Goal: Task Accomplishment & Management: Complete application form

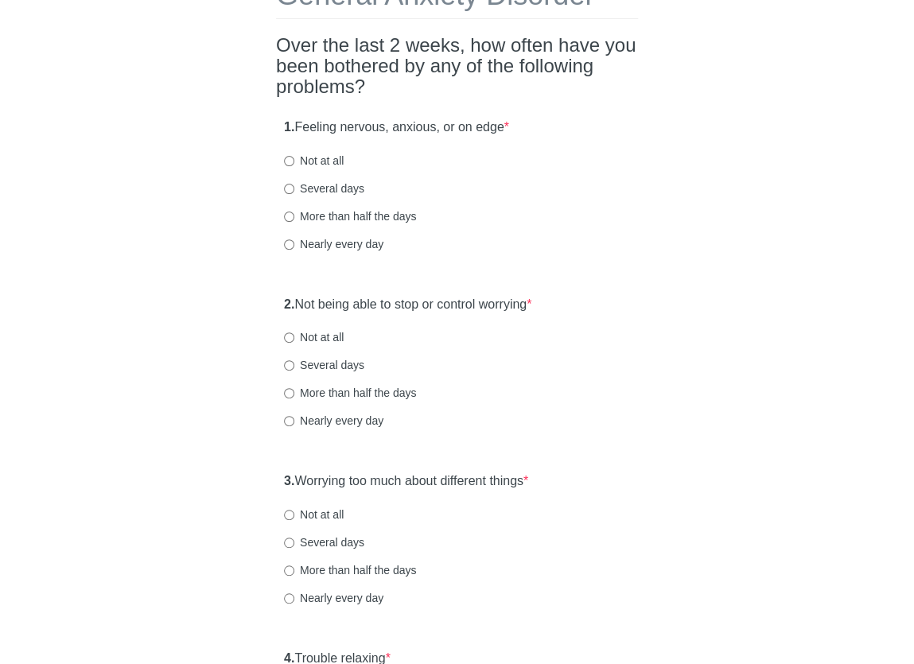
scroll to position [111, 0]
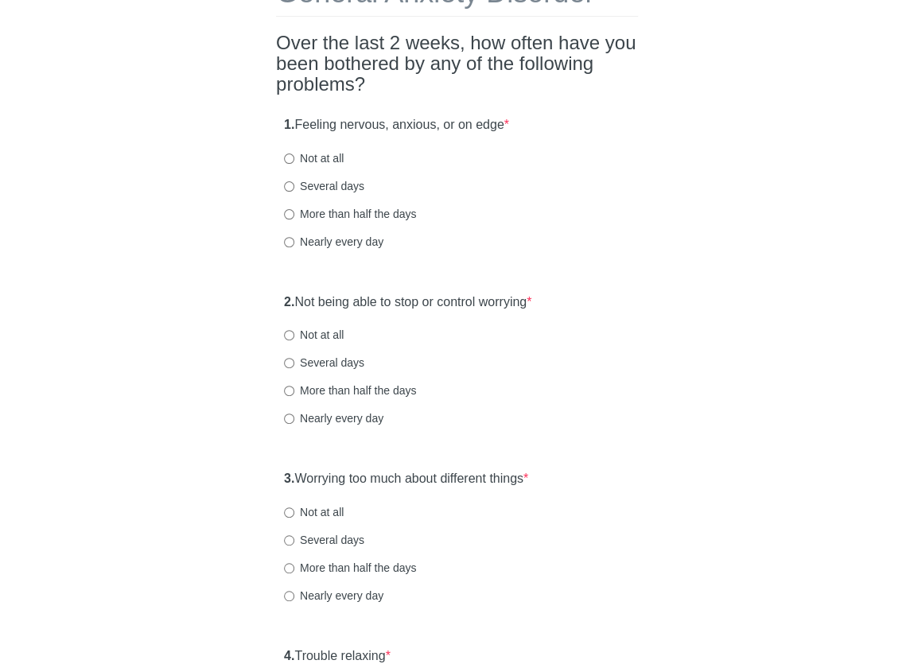
click at [339, 214] on label "More than half the days" at bounding box center [350, 214] width 132 height 16
click at [294, 214] on input "More than half the days" at bounding box center [289, 214] width 10 height 10
radio input "true"
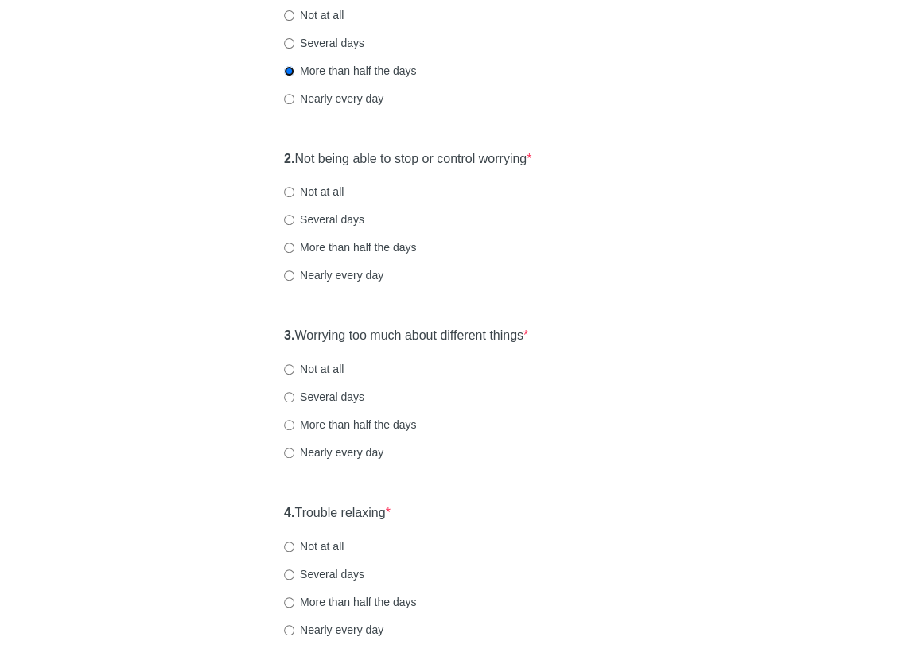
scroll to position [255, 0]
click at [333, 277] on label "Nearly every day" at bounding box center [333, 275] width 99 height 16
click at [294, 277] on input "Nearly every day" at bounding box center [289, 275] width 10 height 10
radio input "true"
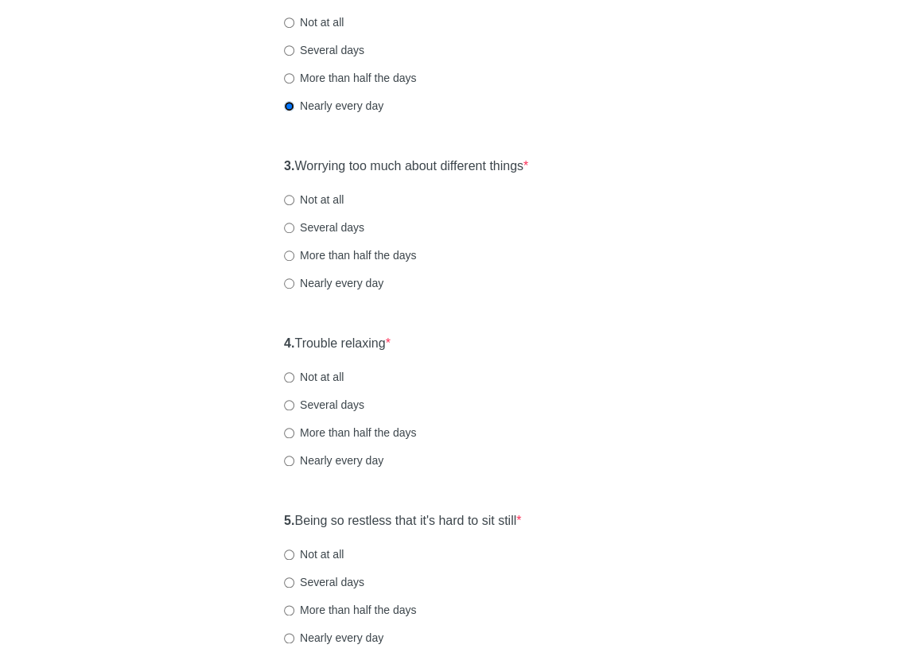
scroll to position [436, 0]
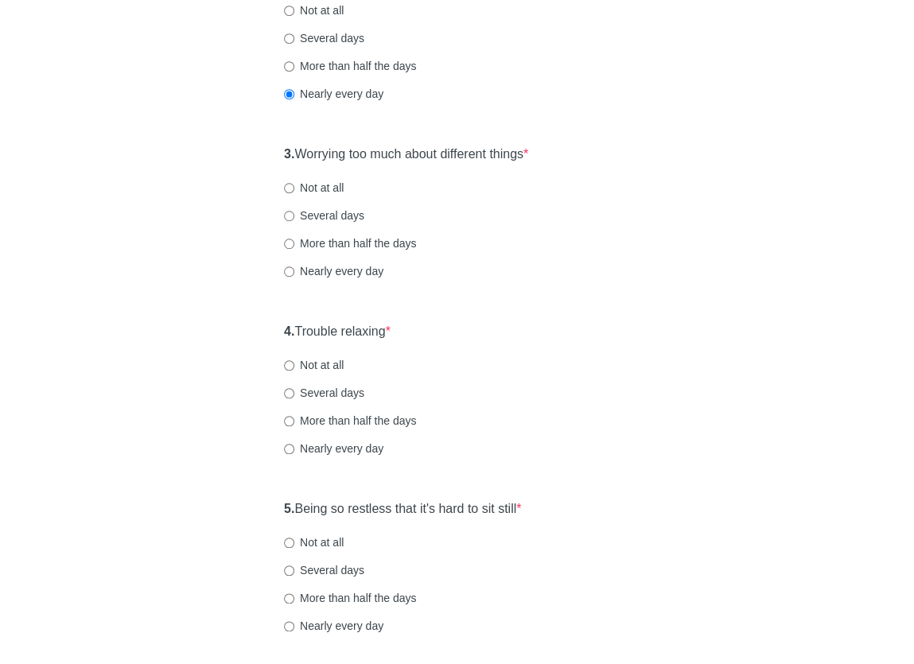
click at [337, 272] on label "Nearly every day" at bounding box center [333, 271] width 99 height 16
click at [294, 272] on input "Nearly every day" at bounding box center [289, 272] width 10 height 10
radio input "true"
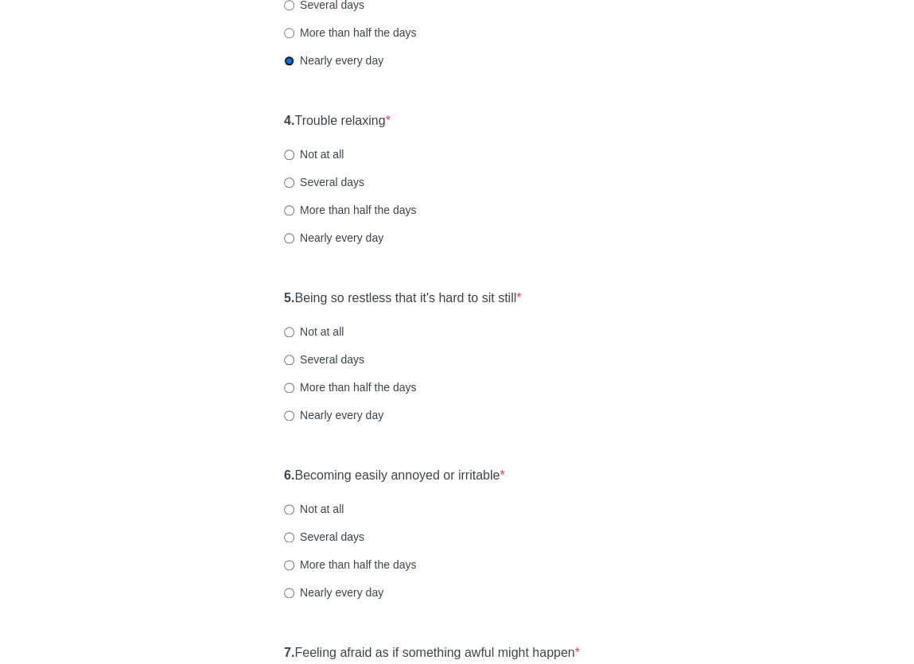
scroll to position [648, 0]
click at [323, 236] on label "Nearly every day" at bounding box center [333, 237] width 99 height 16
click at [294, 236] on input "Nearly every day" at bounding box center [289, 237] width 10 height 10
radio input "true"
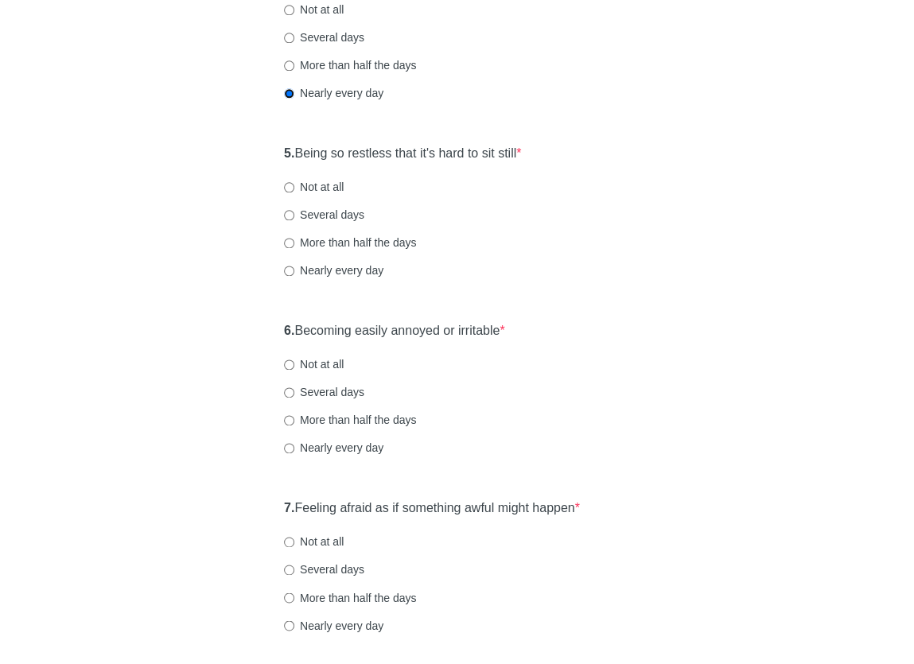
scroll to position [803, 0]
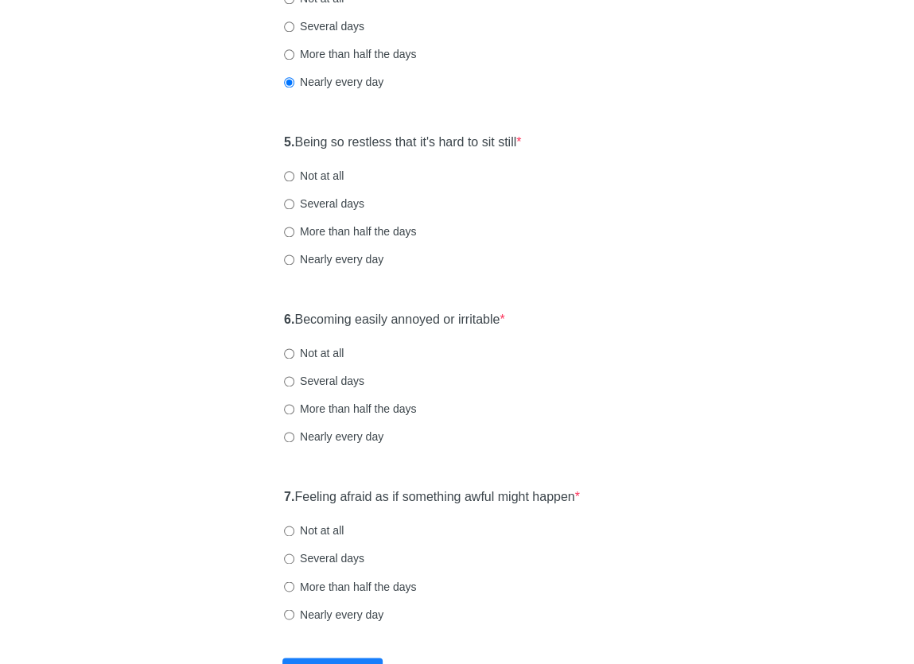
click at [345, 254] on label "Nearly every day" at bounding box center [333, 259] width 99 height 16
click at [294, 255] on input "Nearly every day" at bounding box center [289, 260] width 10 height 10
radio input "true"
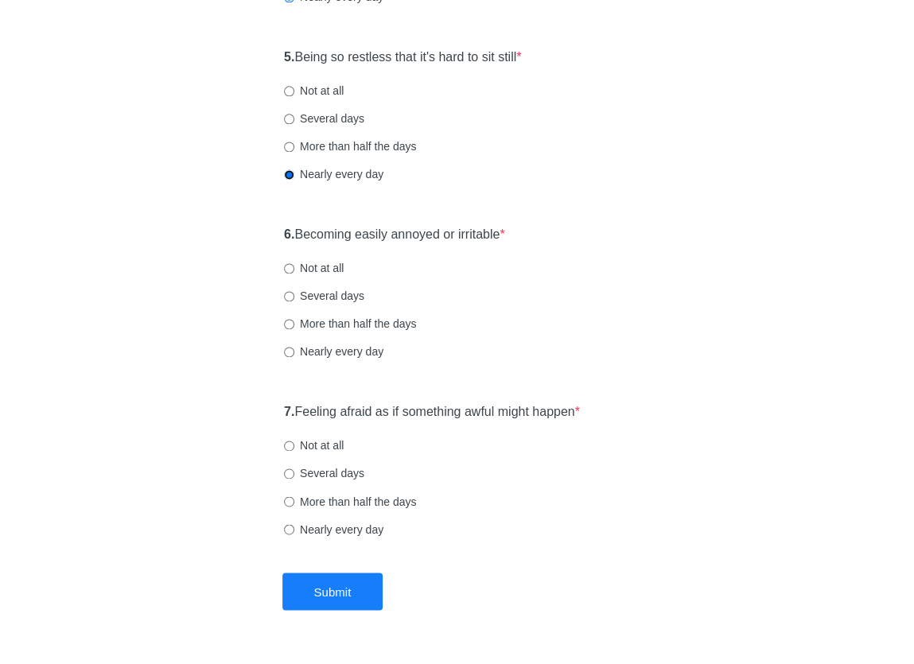
scroll to position [896, 0]
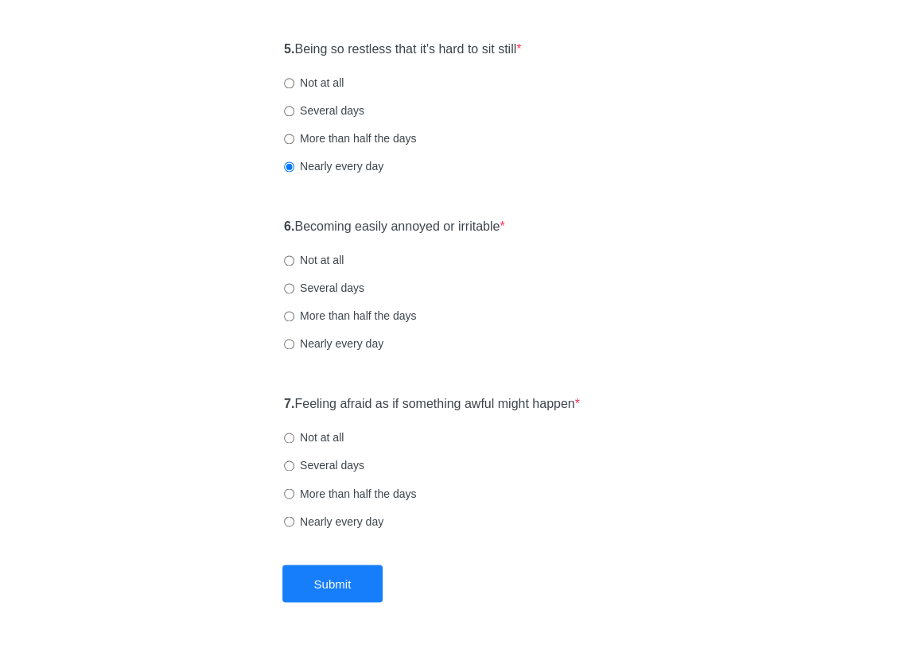
click at [310, 287] on label "Several days" at bounding box center [324, 288] width 80 height 16
click at [294, 287] on input "Several days" at bounding box center [289, 288] width 10 height 10
radio input "true"
click at [313, 522] on label "Nearly every day" at bounding box center [333, 521] width 99 height 16
click at [294, 522] on input "Nearly every day" at bounding box center [289, 521] width 10 height 10
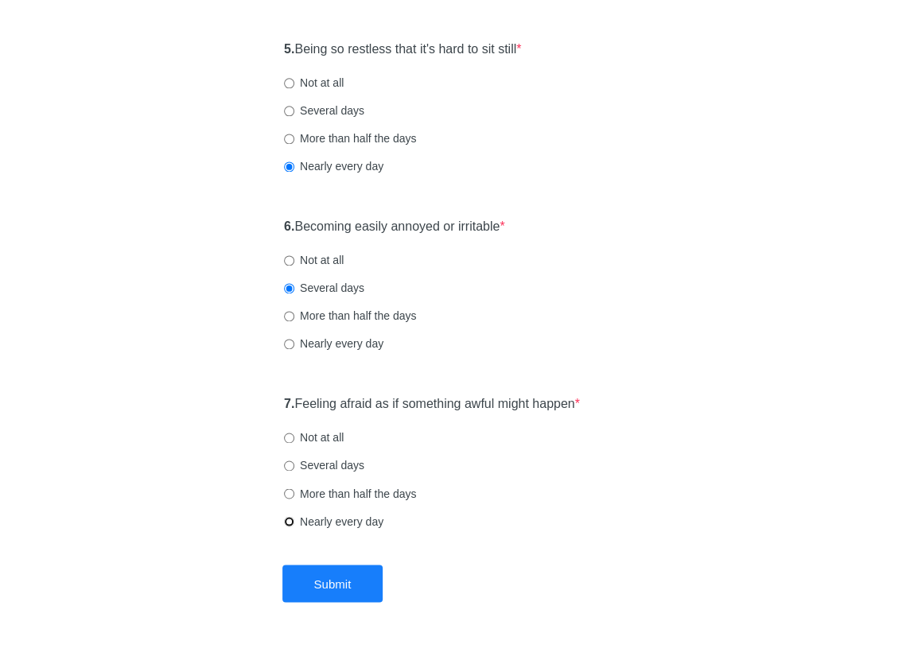
radio input "true"
click at [326, 574] on button "Submit" at bounding box center [332, 583] width 101 height 37
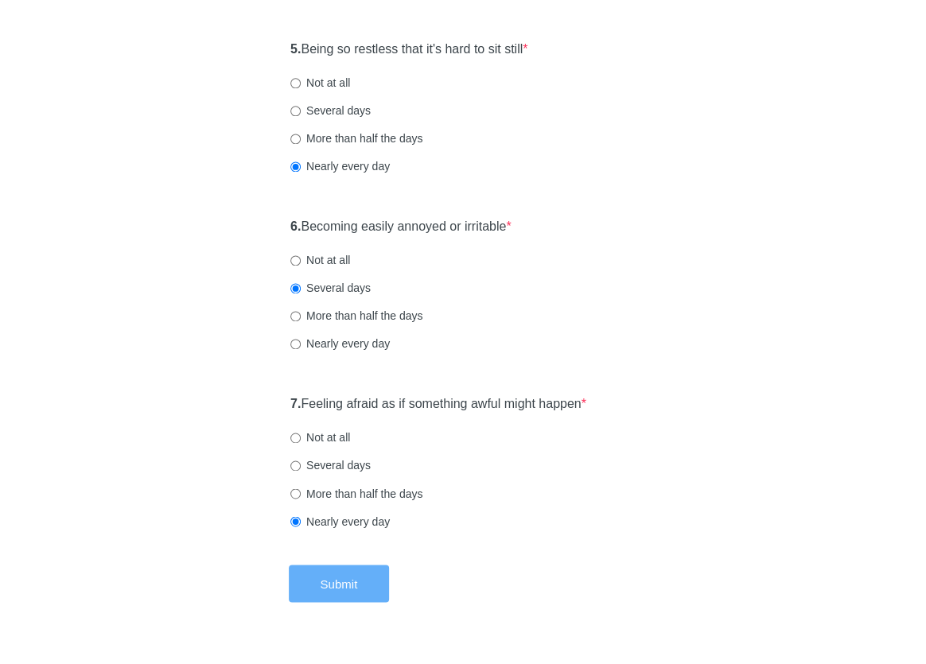
scroll to position [0, 0]
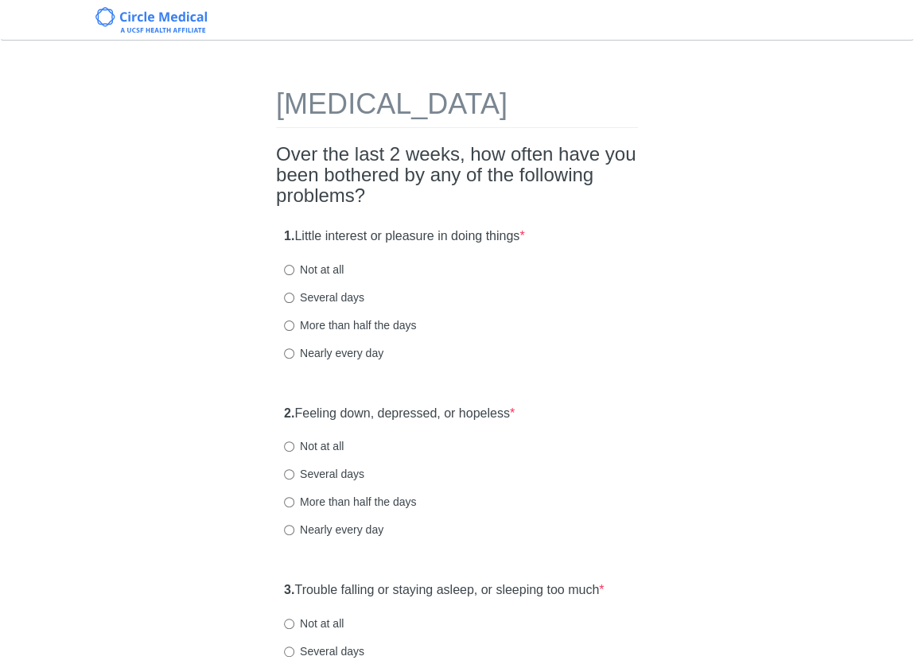
click at [320, 306] on label "Several days" at bounding box center [324, 298] width 80 height 16
click at [294, 303] on input "Several days" at bounding box center [289, 298] width 10 height 10
radio input "true"
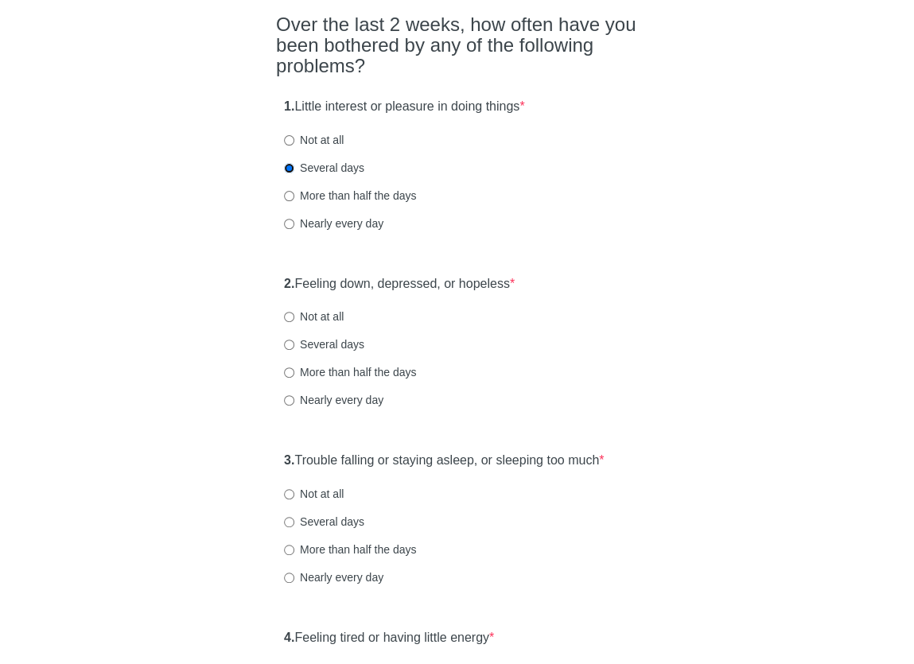
scroll to position [138, 0]
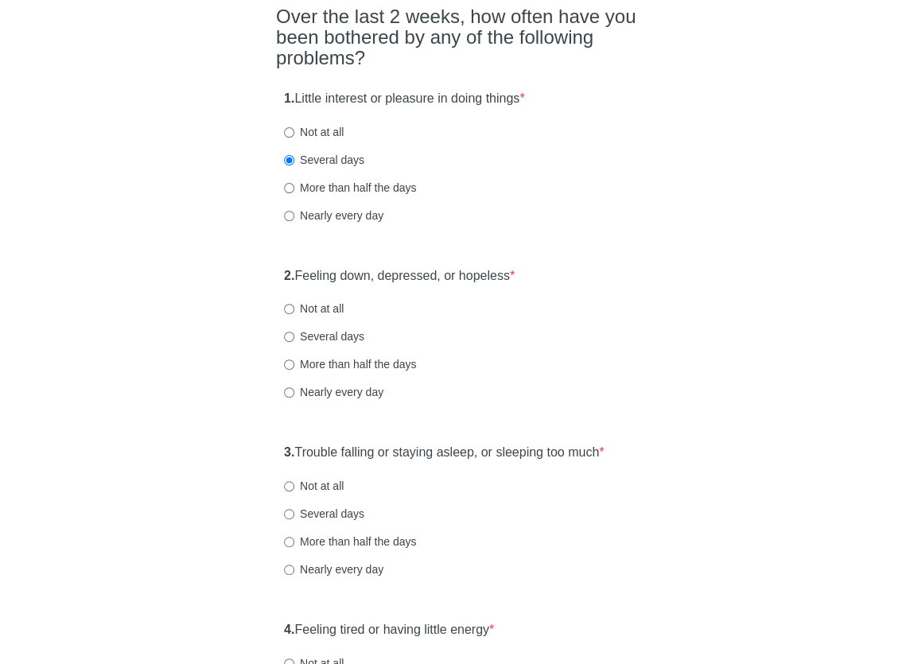
click at [331, 317] on label "Not at all" at bounding box center [314, 309] width 60 height 16
click at [294, 314] on input "Not at all" at bounding box center [289, 309] width 10 height 10
radio input "true"
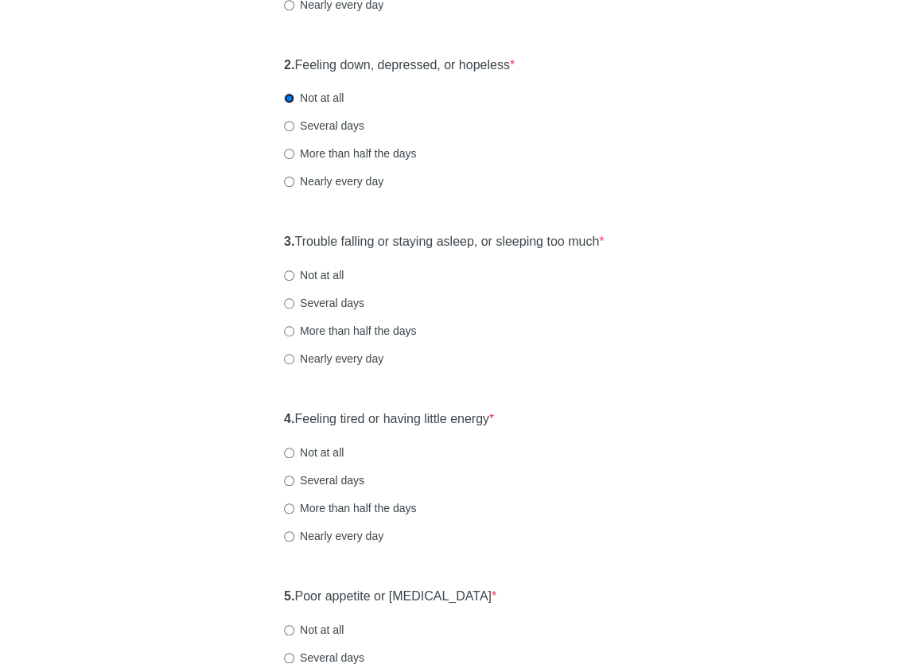
scroll to position [349, 0]
click at [311, 282] on label "Not at all" at bounding box center [314, 275] width 60 height 16
click at [294, 280] on input "Not at all" at bounding box center [289, 275] width 10 height 10
radio input "true"
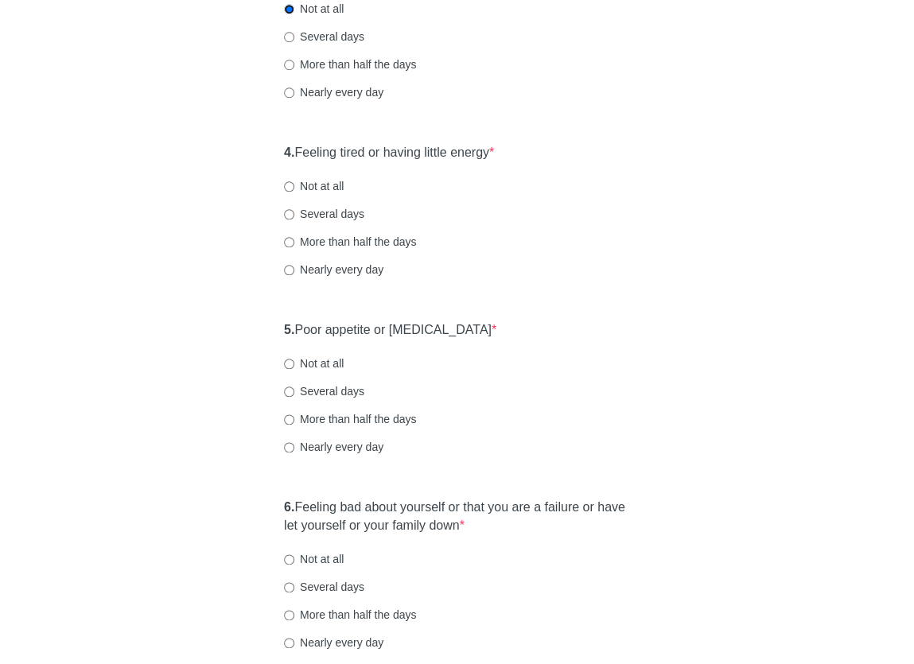
scroll to position [624, 0]
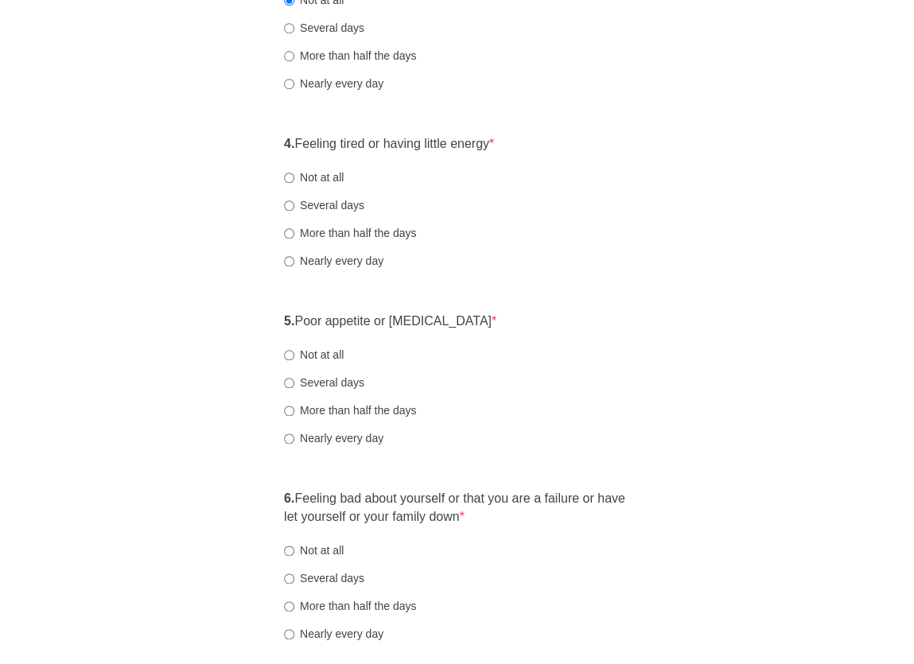
click at [329, 213] on label "Several days" at bounding box center [324, 205] width 80 height 16
click at [294, 211] on input "Several days" at bounding box center [289, 206] width 10 height 10
radio input "true"
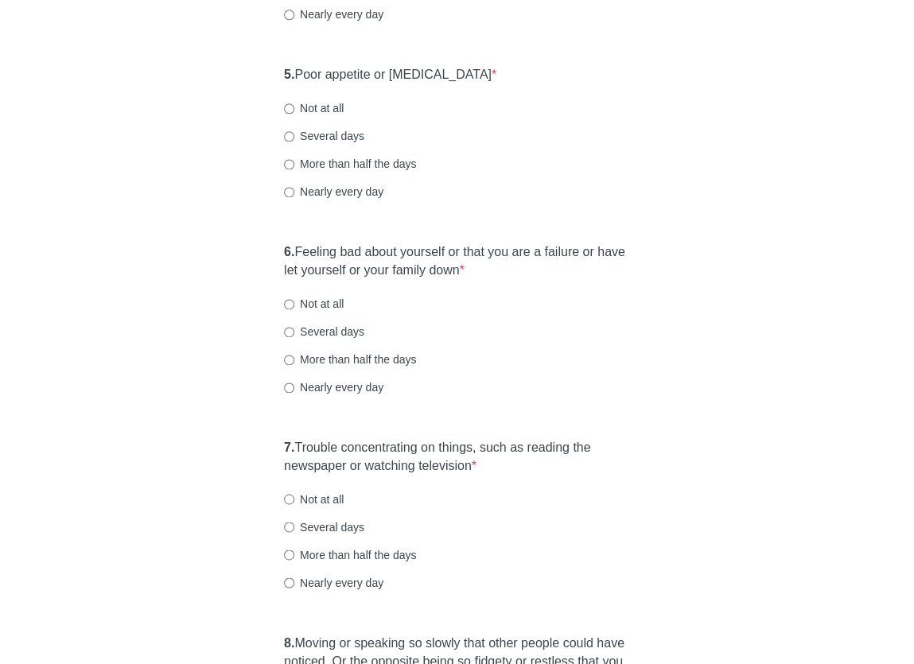
scroll to position [876, 0]
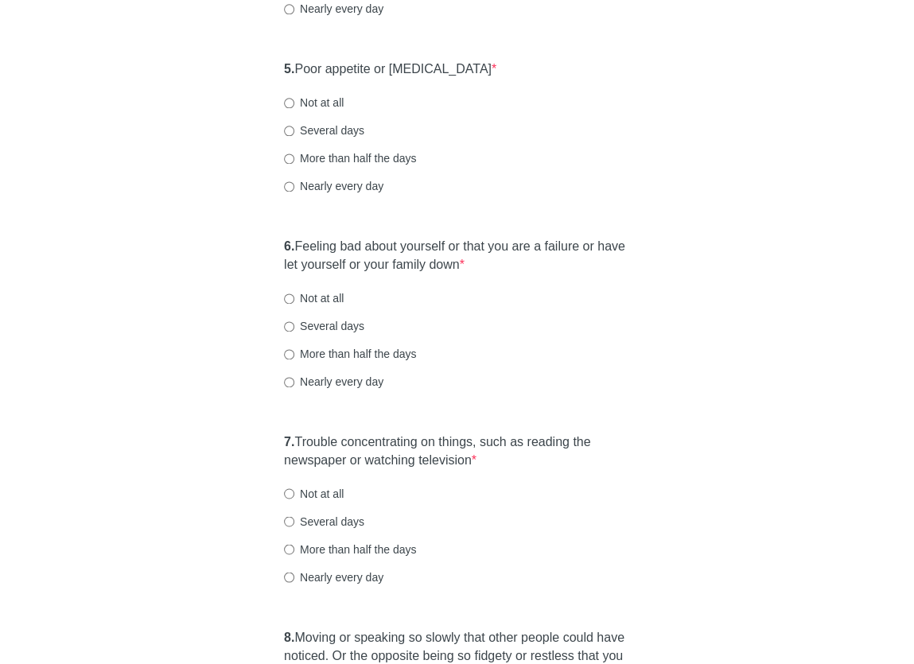
click at [347, 166] on label "More than half the days" at bounding box center [350, 158] width 132 height 16
click at [294, 164] on input "More than half the days" at bounding box center [289, 159] width 10 height 10
radio input "true"
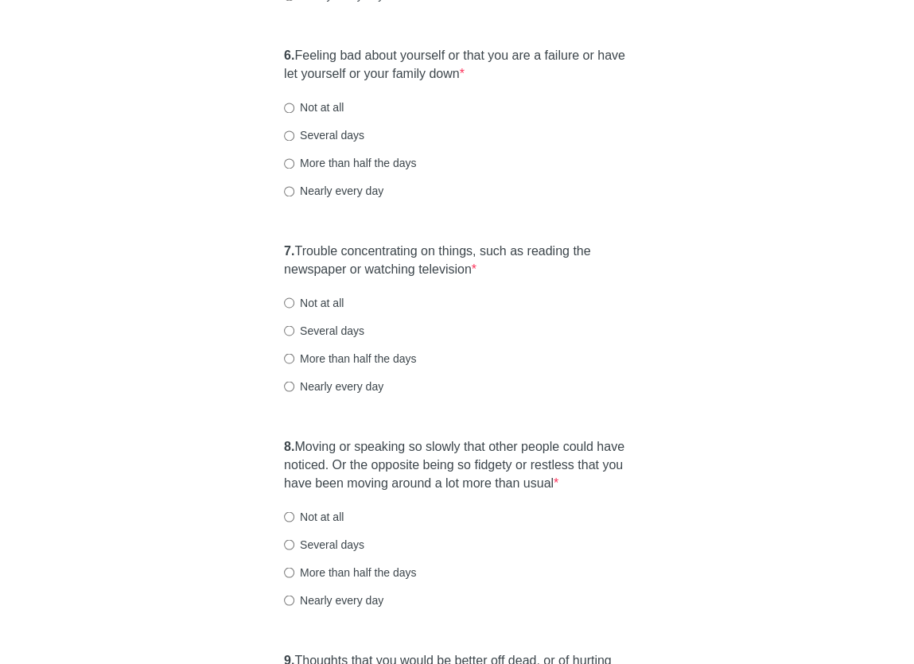
scroll to position [1068, 0]
click at [321, 115] on label "Not at all" at bounding box center [314, 107] width 60 height 16
click at [294, 112] on input "Not at all" at bounding box center [289, 107] width 10 height 10
radio input "true"
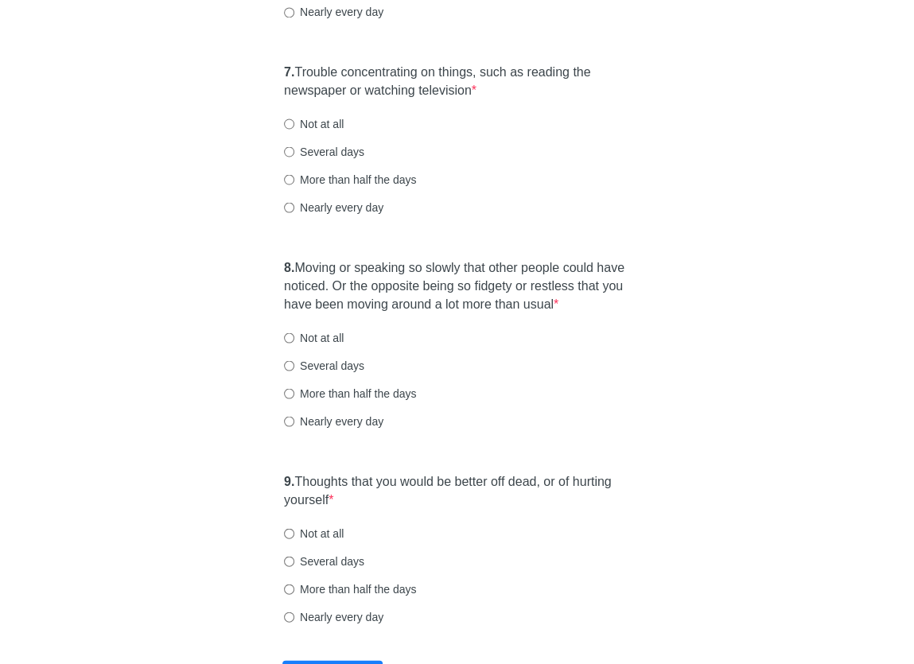
scroll to position [1247, 0]
click at [318, 131] on label "Not at all" at bounding box center [314, 123] width 60 height 16
click at [294, 128] on input "Not at all" at bounding box center [289, 123] width 10 height 10
radio input "true"
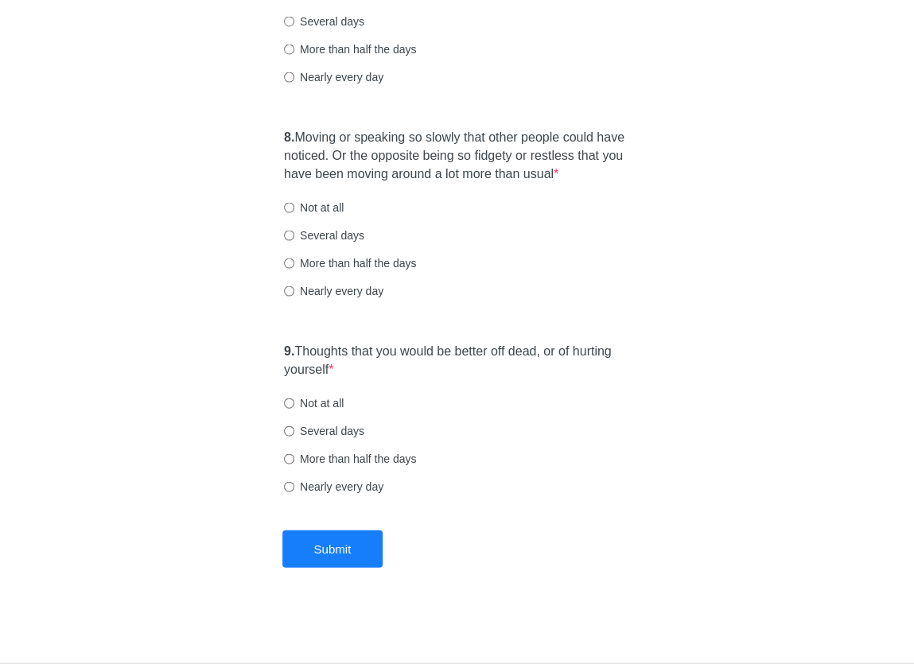
scroll to position [1405, 0]
click at [332, 209] on label "Not at all" at bounding box center [314, 208] width 60 height 16
click at [294, 209] on input "Not at all" at bounding box center [289, 208] width 10 height 10
radio input "true"
click at [296, 404] on label "Not at all" at bounding box center [314, 403] width 60 height 16
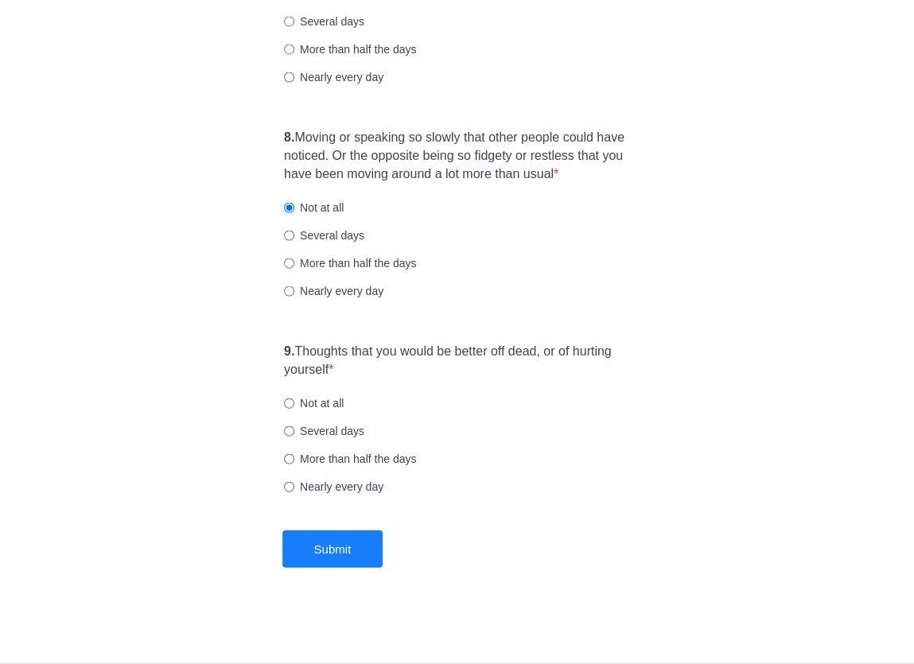
click at [294, 404] on input "Not at all" at bounding box center [289, 404] width 10 height 10
radio input "true"
click at [336, 546] on button "Submit" at bounding box center [332, 549] width 101 height 37
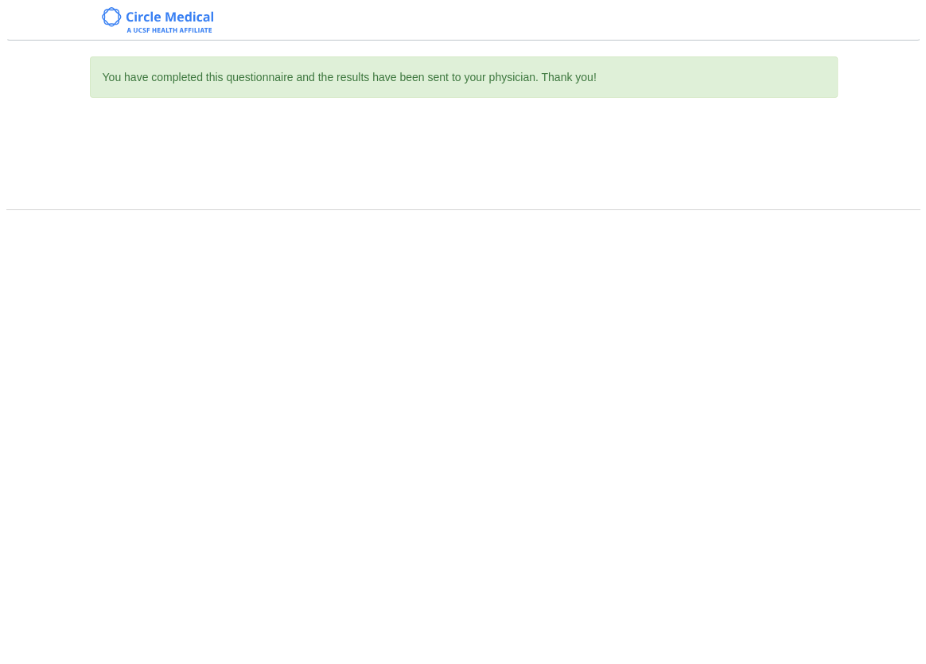
scroll to position [0, 0]
